Goal: Information Seeking & Learning: Learn about a topic

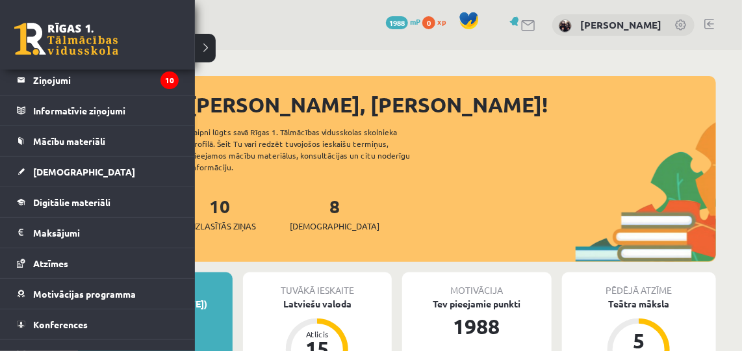
scroll to position [81, 0]
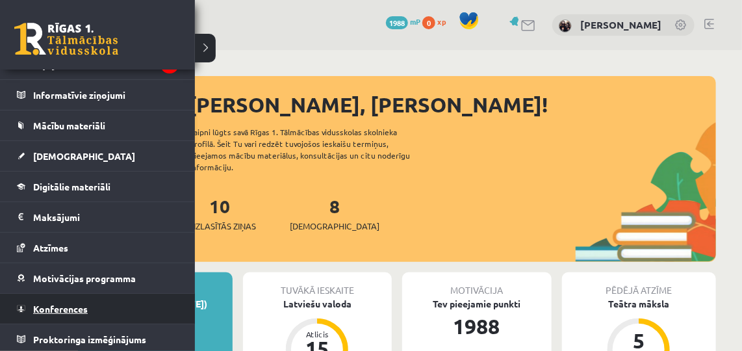
click at [41, 303] on span "Konferences" at bounding box center [60, 309] width 55 height 12
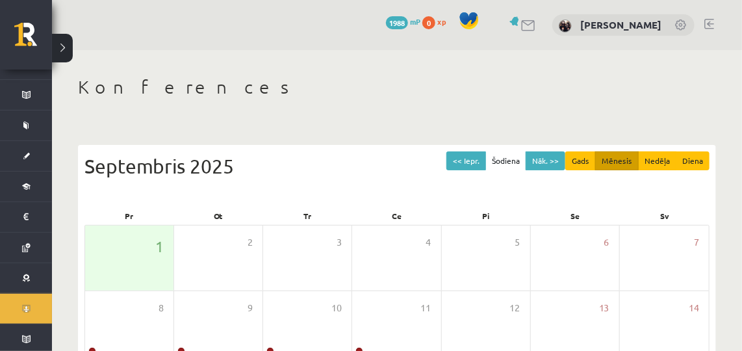
click at [281, 103] on div "Konferences << Iepr. Šodiena Nāk. >> Gads Mēnesis Nedēļa Diena [DATE] Pr Ot Tr …" at bounding box center [397, 335] width 690 height 571
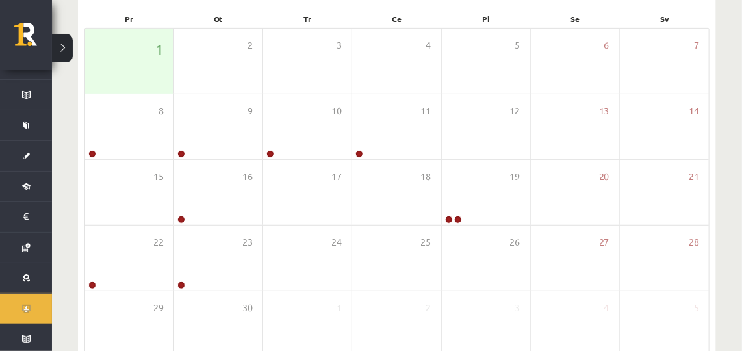
scroll to position [198, 0]
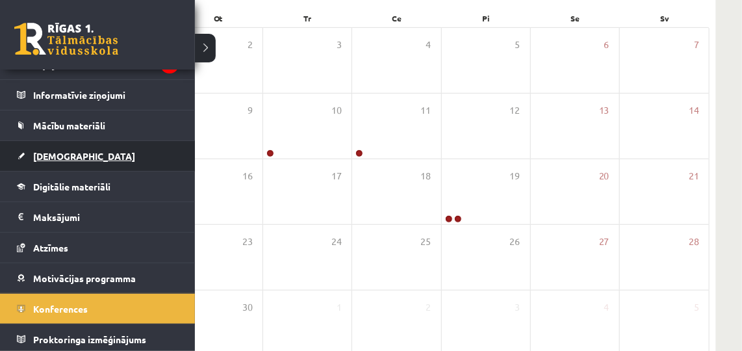
click at [51, 153] on span "[DEMOGRAPHIC_DATA]" at bounding box center [84, 156] width 102 height 12
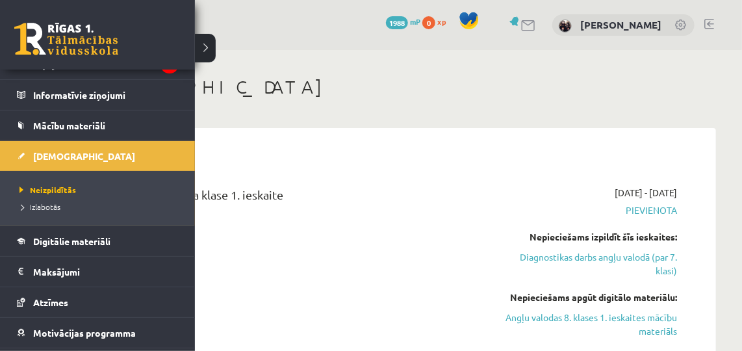
scroll to position [136, 0]
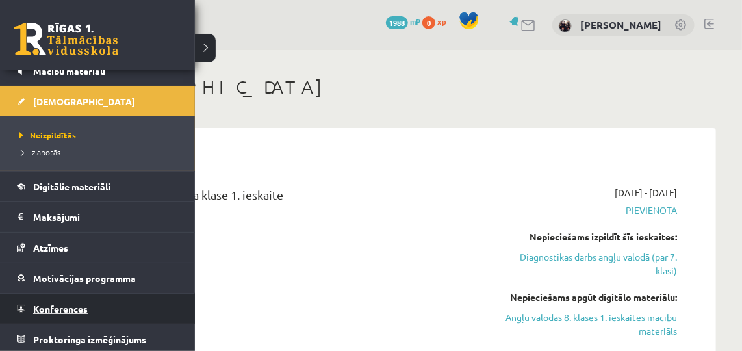
click at [59, 311] on link "Konferences" at bounding box center [98, 309] width 162 height 30
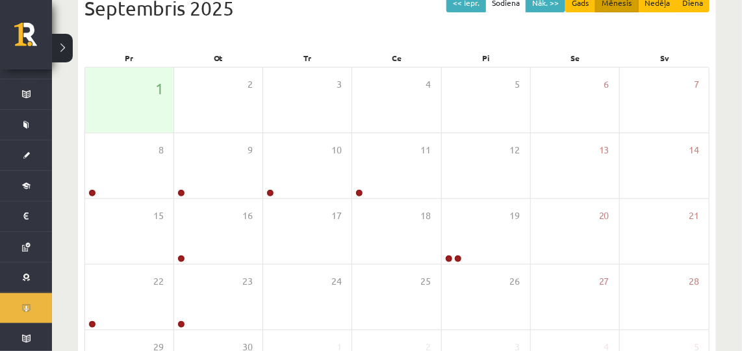
scroll to position [163, 0]
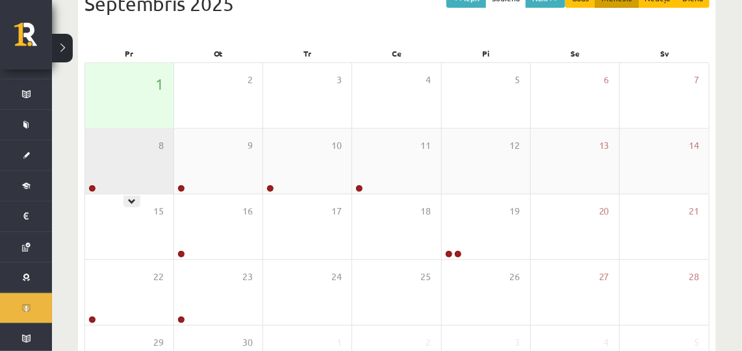
click at [106, 157] on div "8" at bounding box center [129, 161] width 88 height 65
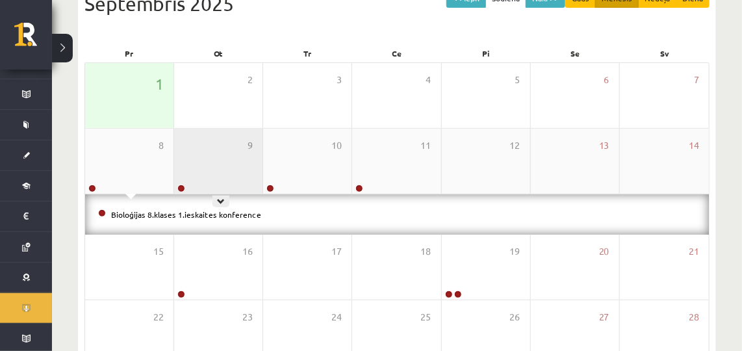
click at [223, 176] on div "9" at bounding box center [218, 161] width 88 height 65
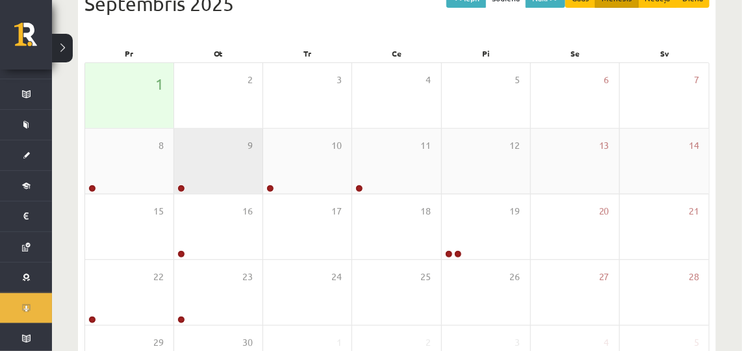
click at [223, 176] on div "9" at bounding box center [218, 161] width 88 height 65
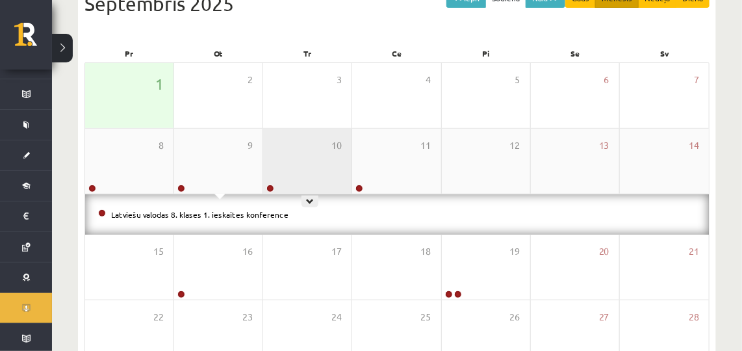
click at [330, 155] on div "10" at bounding box center [307, 161] width 88 height 65
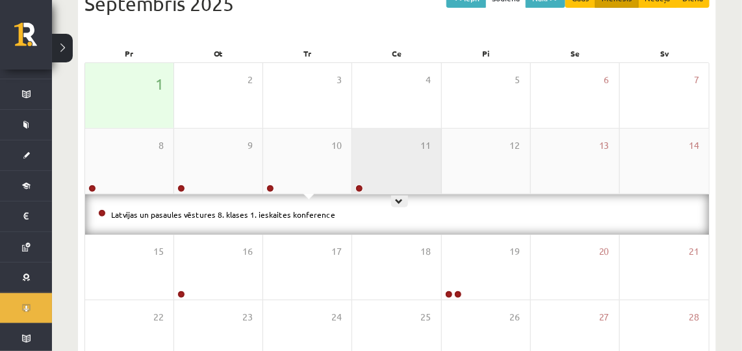
click at [400, 157] on div "11" at bounding box center [396, 161] width 88 height 65
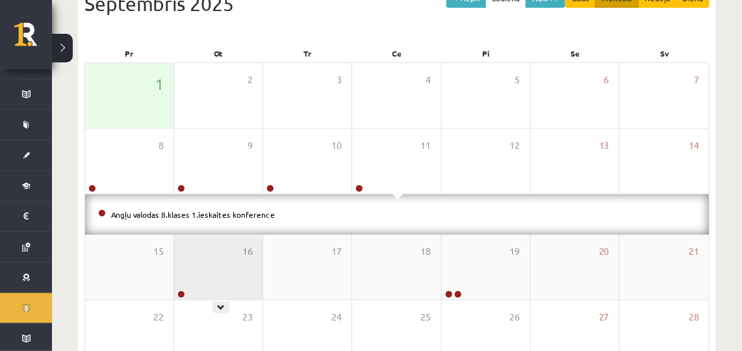
click at [193, 268] on div "16" at bounding box center [218, 267] width 88 height 65
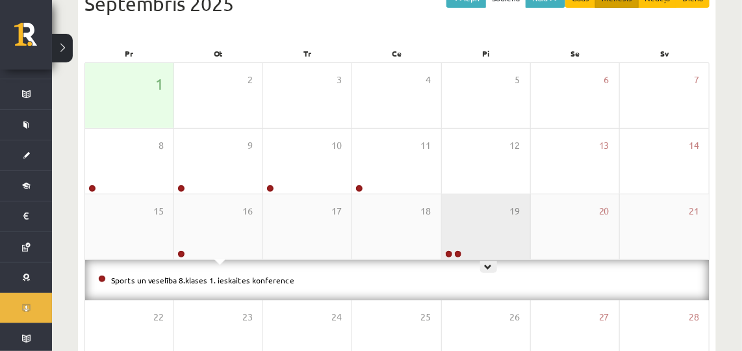
click at [480, 215] on div "19" at bounding box center [486, 226] width 88 height 65
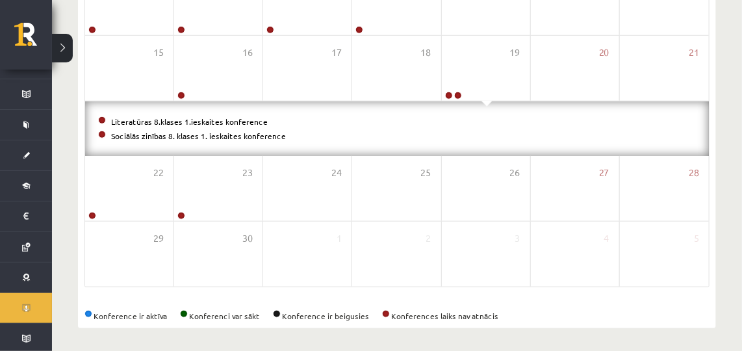
scroll to position [323, 0]
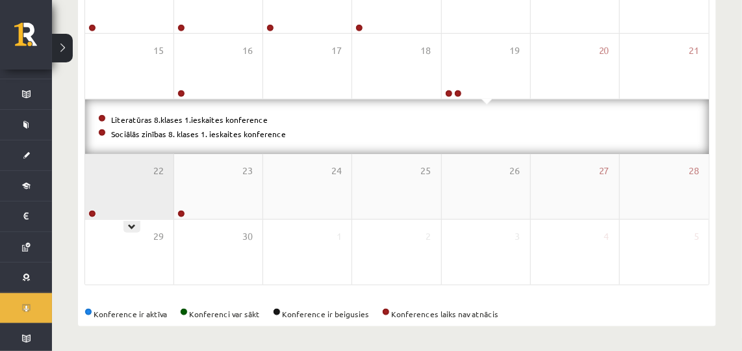
click at [126, 189] on div "22" at bounding box center [129, 186] width 88 height 65
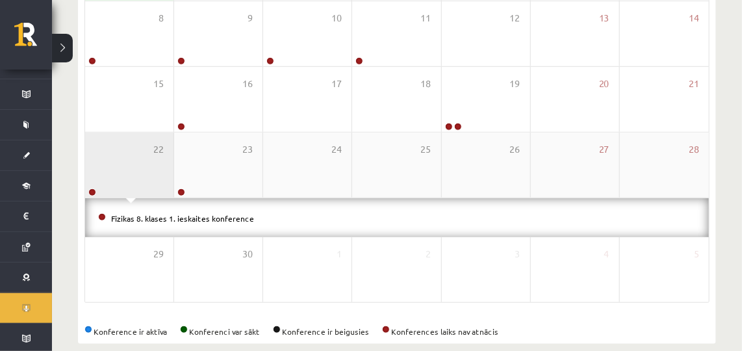
scroll to position [309, 0]
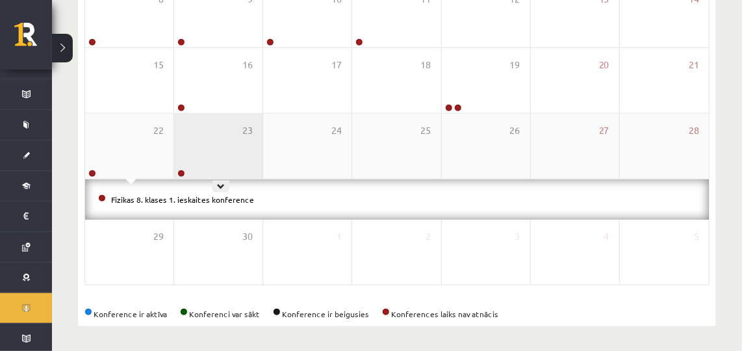
click at [221, 124] on div "23" at bounding box center [218, 146] width 88 height 65
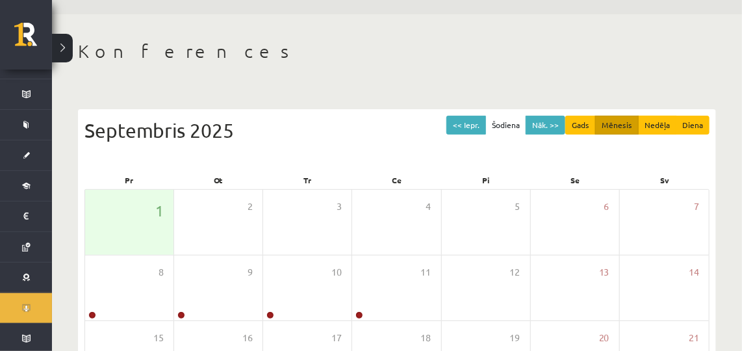
scroll to position [0, 0]
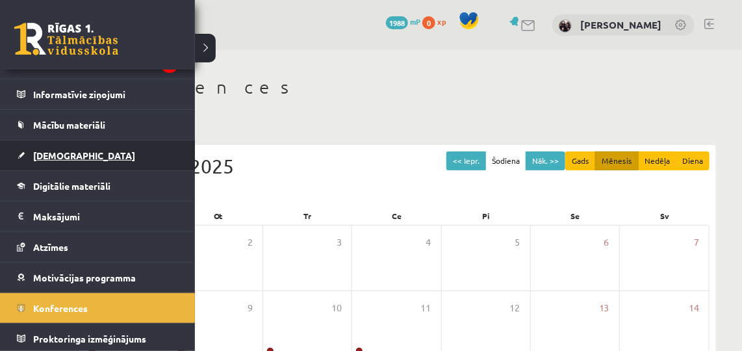
click at [43, 163] on link "[DEMOGRAPHIC_DATA]" at bounding box center [98, 155] width 162 height 30
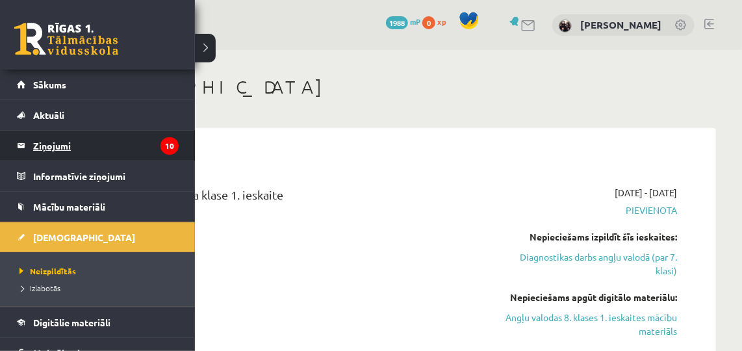
click at [57, 142] on legend "Ziņojumi 10" at bounding box center [106, 146] width 146 height 30
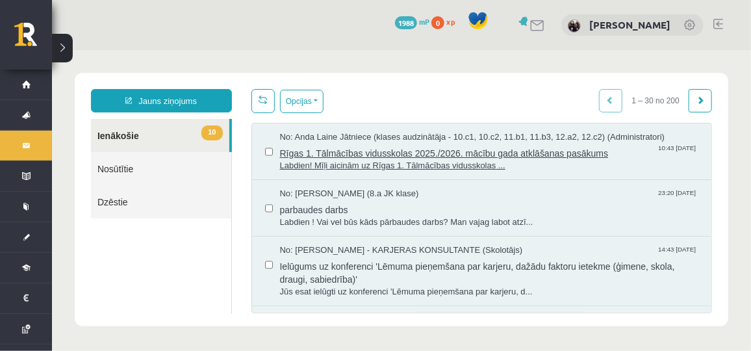
click at [438, 157] on span "Rīgas 1. Tālmācības vidusskolas 2025./2026. mācību gada atklāšanas pasākums" at bounding box center [488, 151] width 419 height 16
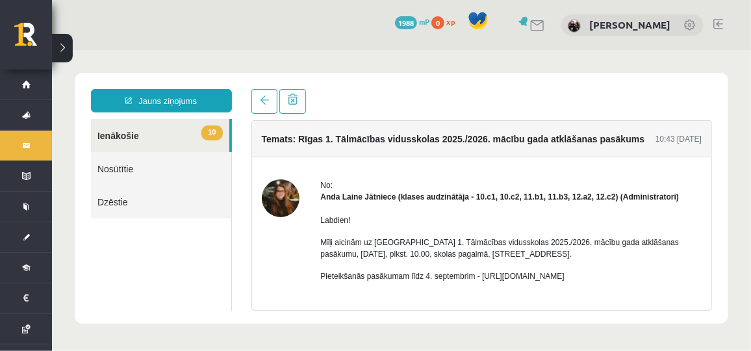
scroll to position [106, 0]
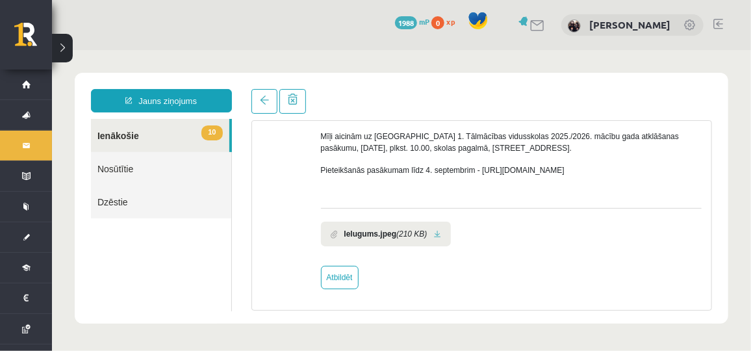
click at [434, 229] on link at bounding box center [437, 233] width 7 height 8
click at [151, 140] on link "10 Ienākošie" at bounding box center [159, 134] width 138 height 33
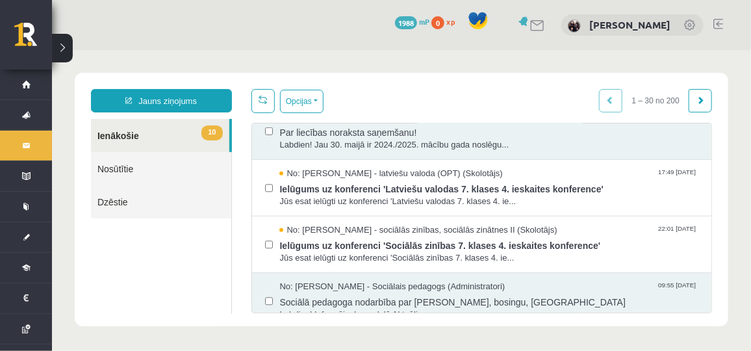
scroll to position [269, 0]
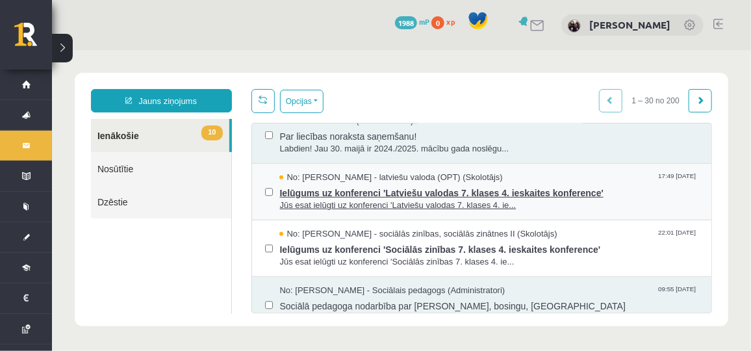
click at [306, 191] on span "Ielūgums uz konferenci 'Latviešu valodas 7. klases 4. ieskaites konference'" at bounding box center [488, 191] width 419 height 16
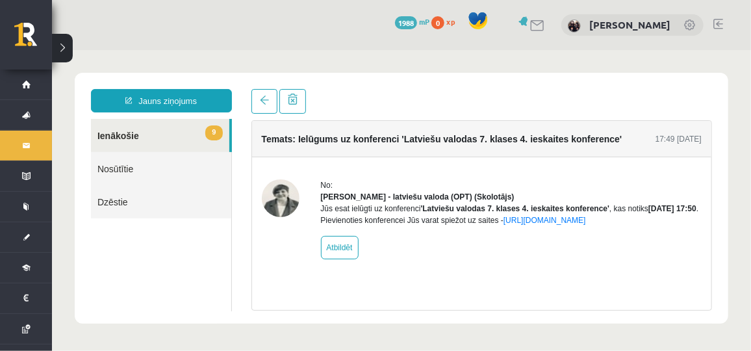
scroll to position [0, 0]
click at [162, 134] on link "9 Ienākošie" at bounding box center [159, 134] width 138 height 33
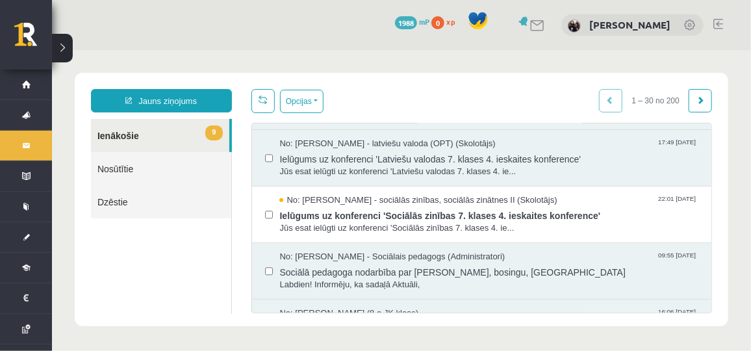
scroll to position [320, 0]
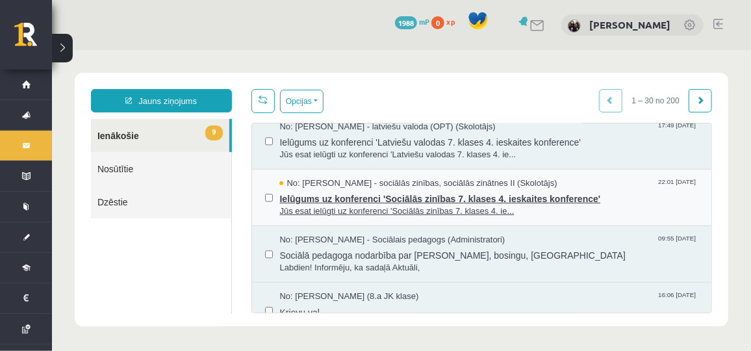
click at [316, 191] on span "Ielūgums uz konferenci 'Sociālās zinības 7. klases 4. ieskaites konference'" at bounding box center [488, 197] width 419 height 16
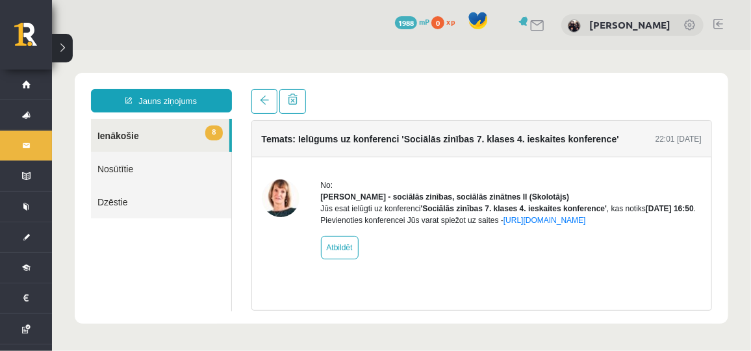
scroll to position [0, 0]
click at [174, 141] on link "8 Ienākošie" at bounding box center [159, 134] width 138 height 33
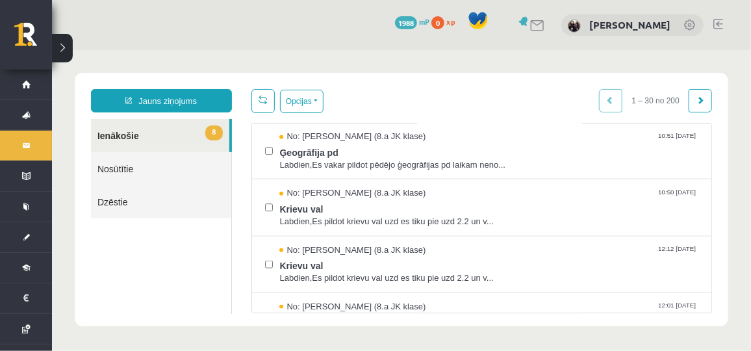
scroll to position [606, 0]
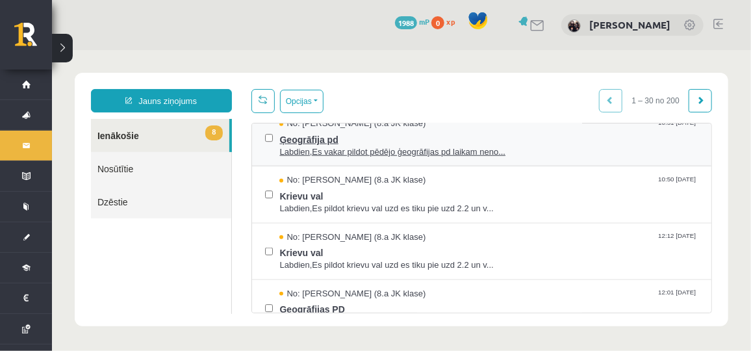
click at [286, 147] on span "Labdien,Es vakar pildot pēdējo ģeogrāfijas pd laikam neno..." at bounding box center [488, 152] width 419 height 12
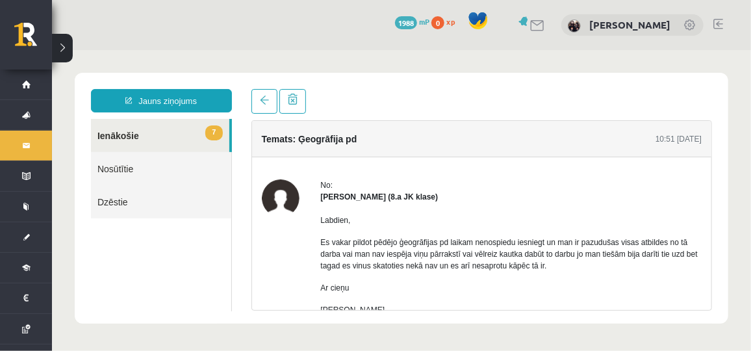
scroll to position [0, 0]
click at [142, 135] on link "7 Ienākošie" at bounding box center [159, 134] width 138 height 33
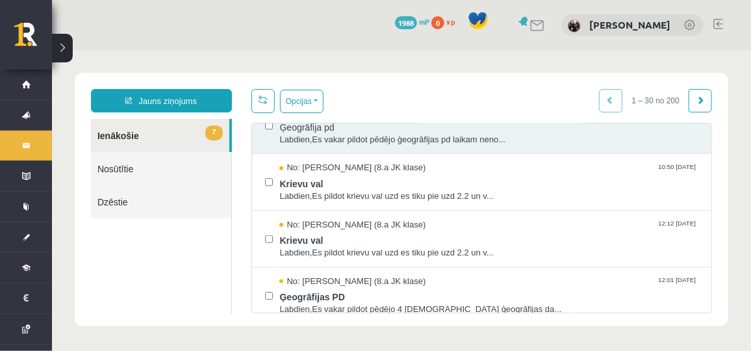
scroll to position [652, 0]
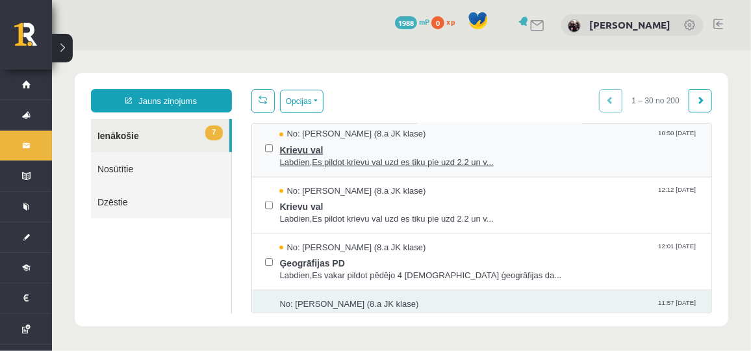
click at [401, 159] on span "Labdien,Es pildot krievu val uzd es tiku pie uzd 2.2 un v..." at bounding box center [488, 162] width 419 height 12
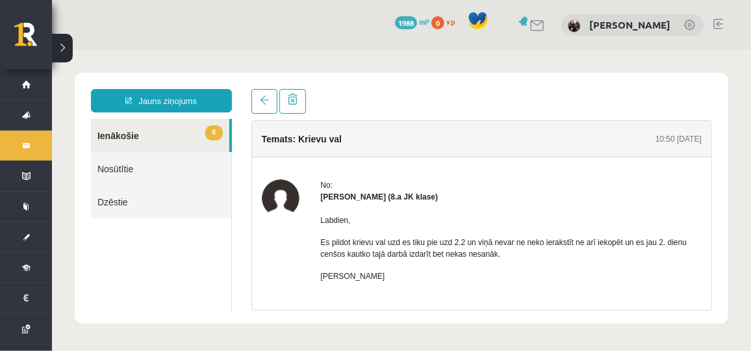
scroll to position [0, 0]
click at [145, 127] on link "6 Ienākošie" at bounding box center [159, 134] width 138 height 33
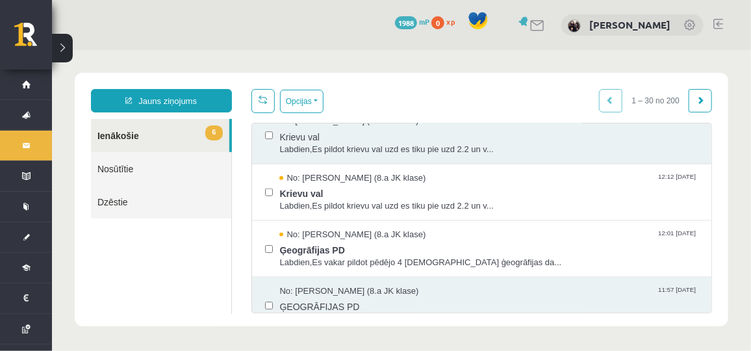
scroll to position [644, 0]
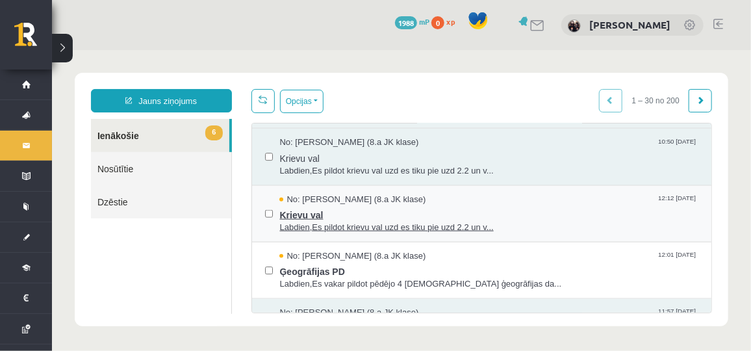
click at [474, 205] on span "Krievu val" at bounding box center [488, 213] width 419 height 16
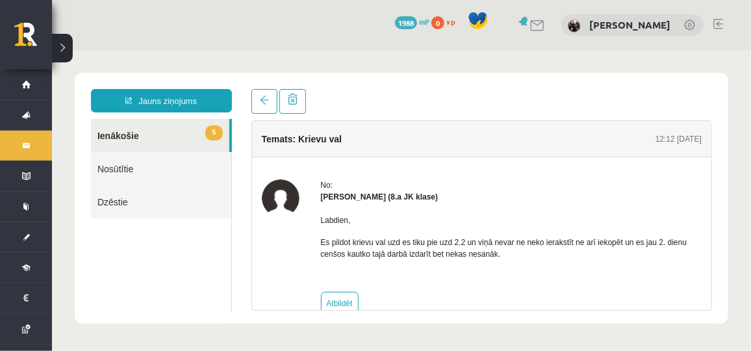
scroll to position [0, 0]
click at [152, 144] on link "5 Ienākošie" at bounding box center [159, 134] width 138 height 33
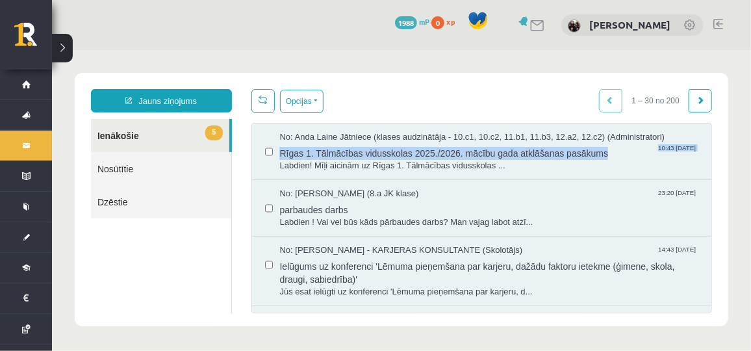
drag, startPoint x: 692, startPoint y: 149, endPoint x: 692, endPoint y: 129, distance: 20.2
click at [692, 129] on div "No: [PERSON_NAME] Jātniece (klases audzinātāja - 10.c1, 10.c2, 11.b1, 11.b3, 12…" at bounding box center [482, 151] width 460 height 57
drag, startPoint x: 692, startPoint y: 129, endPoint x: 725, endPoint y: 155, distance: 42.5
click at [725, 155] on body "Jauns ziņojums 5 Ienākošie Nosūtītie Dzēstie * ********* ********* ******* Opci…" at bounding box center [400, 198] width 699 height 299
click at [719, 151] on div "Jauns ziņojums 5 Ienākošie Nosūtītie Dzēstie * ********* ********* ******* Opci…" at bounding box center [401, 199] width 654 height 254
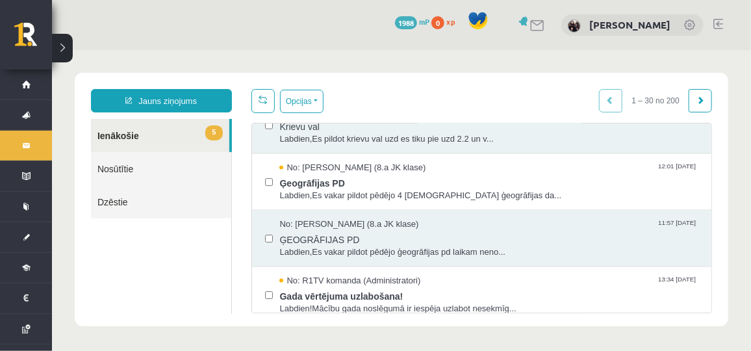
scroll to position [737, 0]
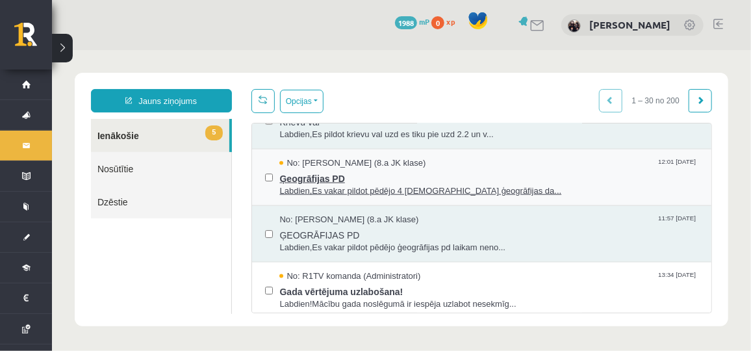
click at [292, 177] on span "Ģeogrāfijas PD" at bounding box center [488, 176] width 419 height 16
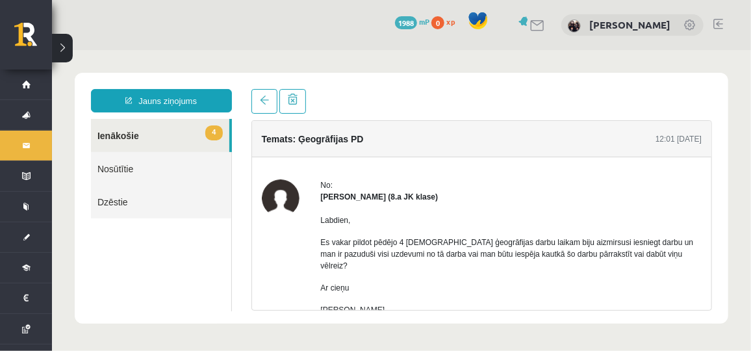
scroll to position [0, 0]
click at [174, 131] on link "4 Ienākošie" at bounding box center [159, 134] width 138 height 33
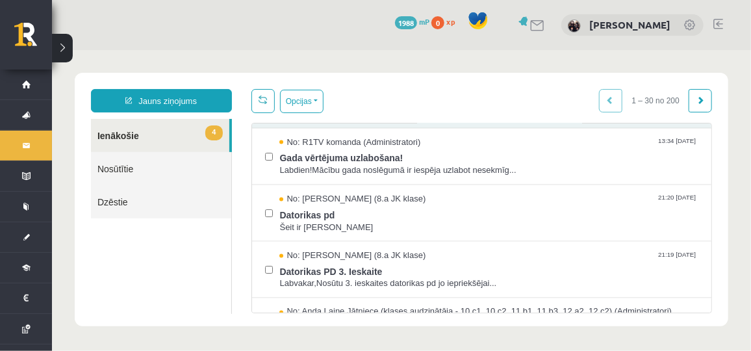
scroll to position [858, 0]
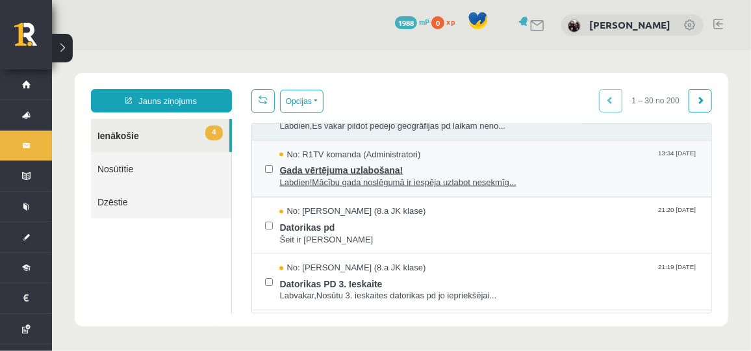
click at [323, 170] on span "Gada vērtējuma uzlabošana!" at bounding box center [488, 168] width 419 height 16
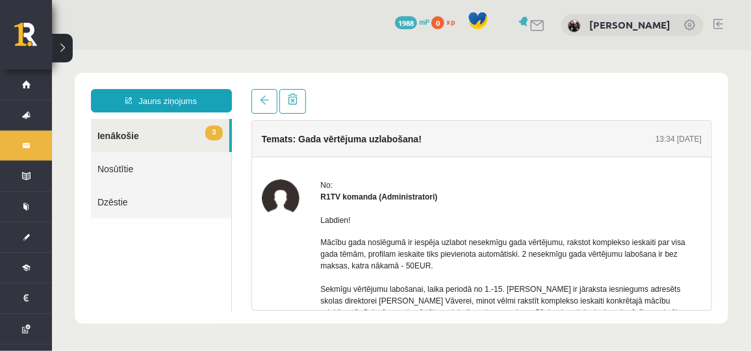
scroll to position [0, 0]
click at [161, 131] on link "3 Ienākošie" at bounding box center [159, 134] width 138 height 33
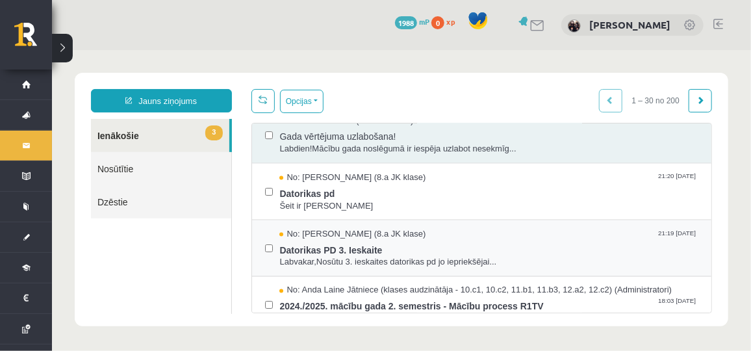
scroll to position [900, 0]
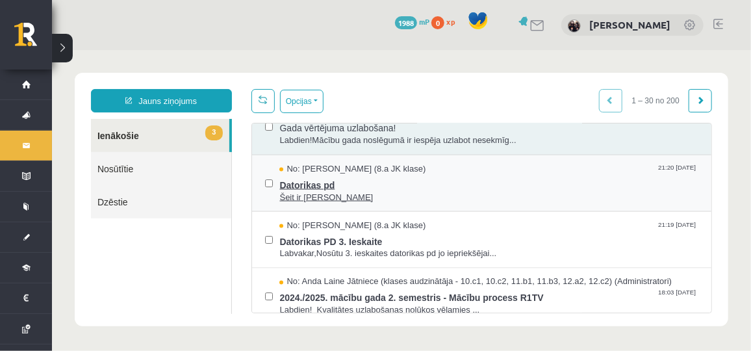
click at [408, 163] on div "No: [PERSON_NAME] (8.a JK klase) 21:20 [DATE]" at bounding box center [488, 169] width 419 height 12
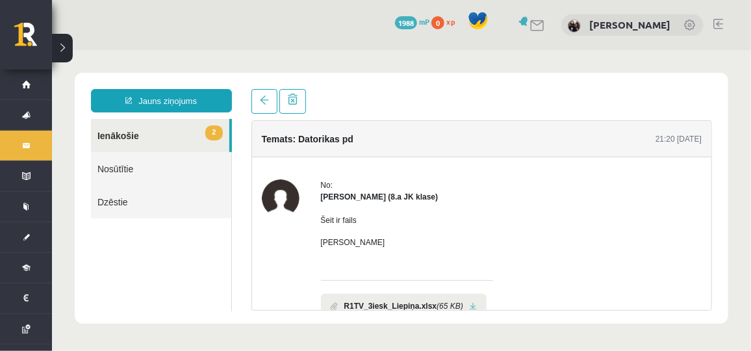
scroll to position [0, 0]
click at [129, 142] on link "2 Ienākošie" at bounding box center [159, 134] width 138 height 33
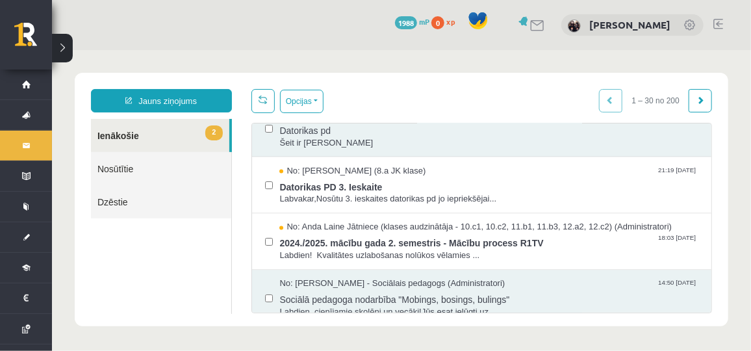
scroll to position [976, 0]
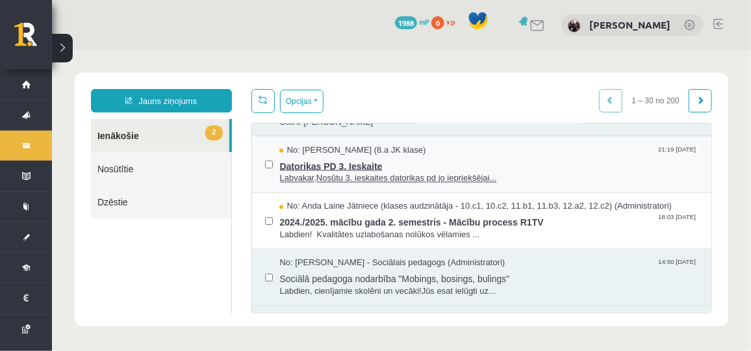
click at [436, 144] on div "No: [PERSON_NAME] (8.a JK klase) 21:19 [DATE]" at bounding box center [488, 150] width 419 height 12
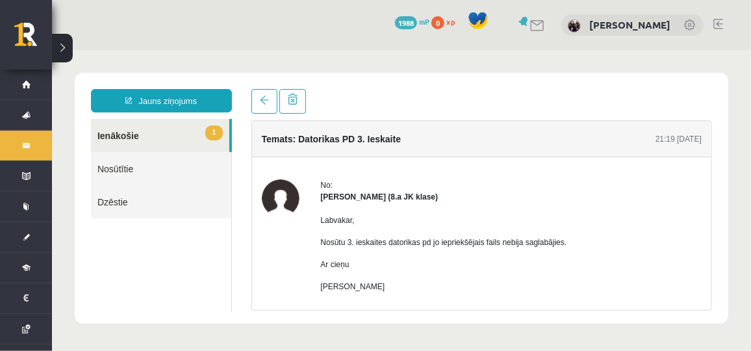
scroll to position [0, 0]
click at [181, 131] on link "1 Ienākošie" at bounding box center [159, 134] width 138 height 33
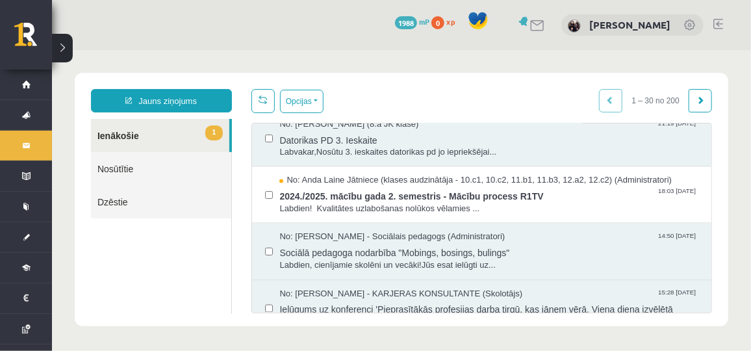
scroll to position [1006, 0]
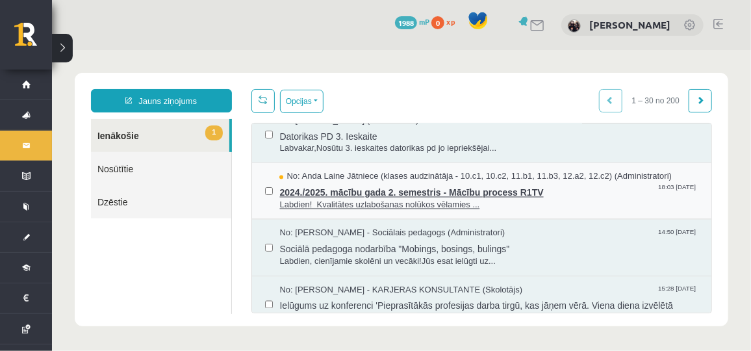
click at [490, 199] on span "Labdien! Kvalitātes uzlabošanas nolūkos vēlamies ..." at bounding box center [488, 205] width 419 height 12
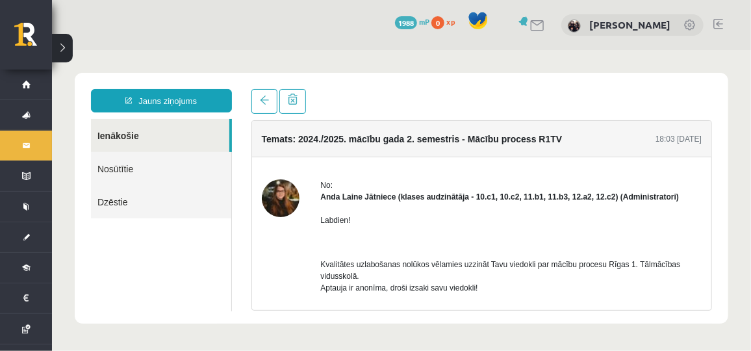
scroll to position [0, 0]
click at [153, 139] on link "Ienākošie" at bounding box center [159, 134] width 138 height 33
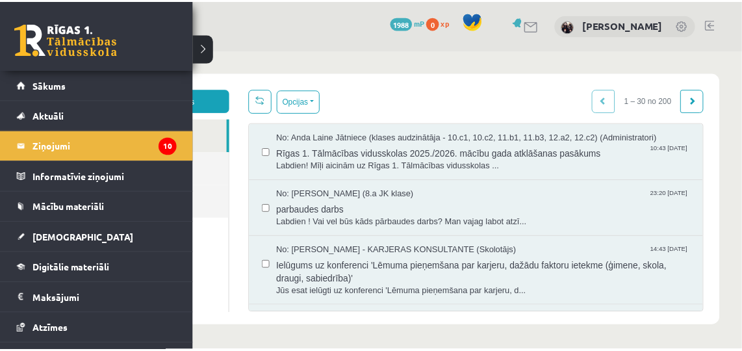
scroll to position [81, 0]
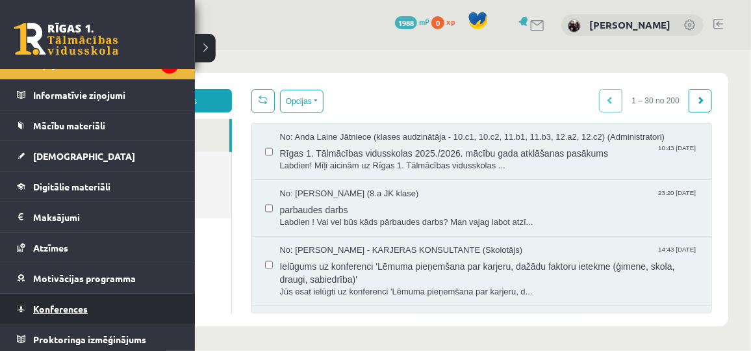
click at [57, 305] on span "Konferences" at bounding box center [60, 309] width 55 height 12
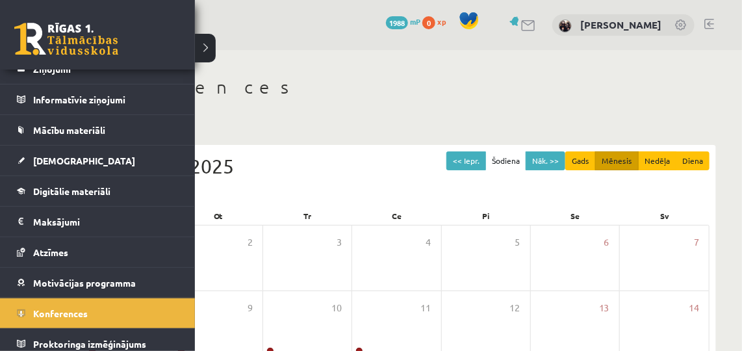
scroll to position [81, 0]
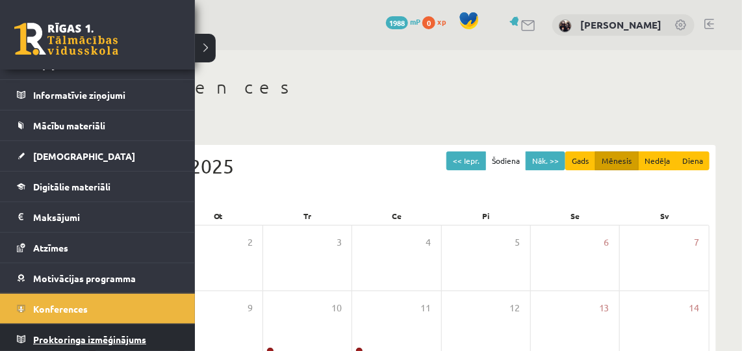
click at [28, 341] on link "Proktoringa izmēģinājums" at bounding box center [98, 339] width 162 height 30
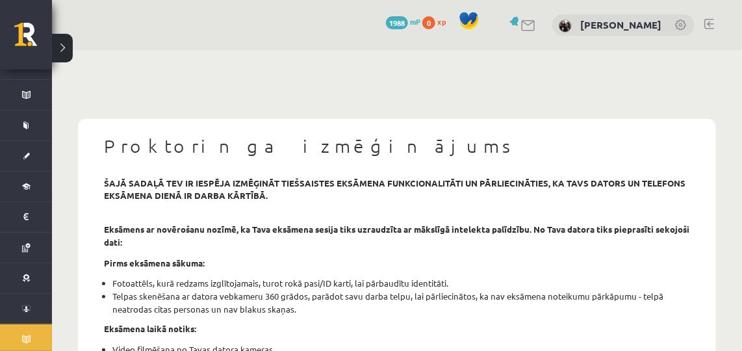
click at [713, 25] on link at bounding box center [710, 24] width 10 height 10
